Goal: Find specific page/section: Find specific page/section

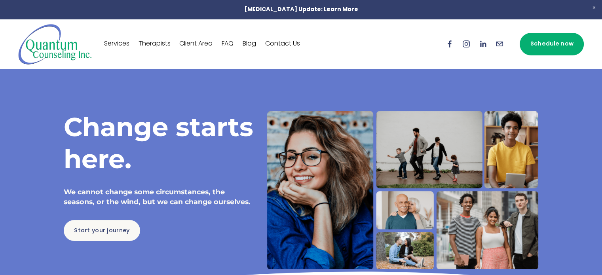
click at [156, 44] on link "Therapists" at bounding box center [154, 44] width 32 height 13
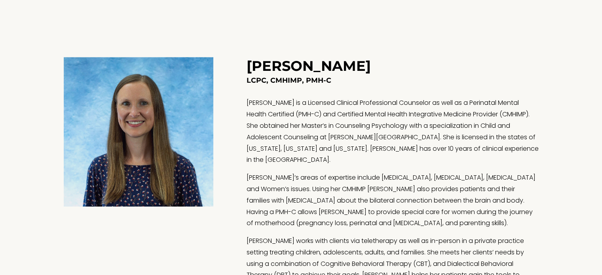
scroll to position [941, 0]
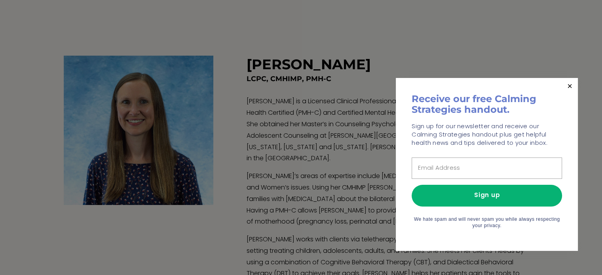
click at [465, 104] on h1 "Receive our free Calming Strategies handout." at bounding box center [486, 104] width 150 height 21
click at [569, 85] on link "Close" at bounding box center [569, 86] width 14 height 14
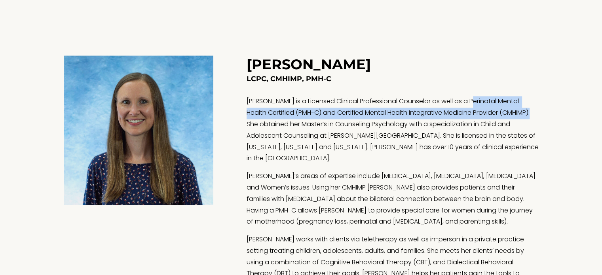
drag, startPoint x: 473, startPoint y: 101, endPoint x: 535, endPoint y: 117, distance: 63.7
click at [535, 117] on p "Marie Quintana is a Licensed Clinical Professional Counselor as well as a Perin…" at bounding box center [392, 130] width 292 height 68
copy p "Perinatal Mental Health Certified (PMH-C) and Certified Mental Health Integrati…"
